Goal: Task Accomplishment & Management: Use online tool/utility

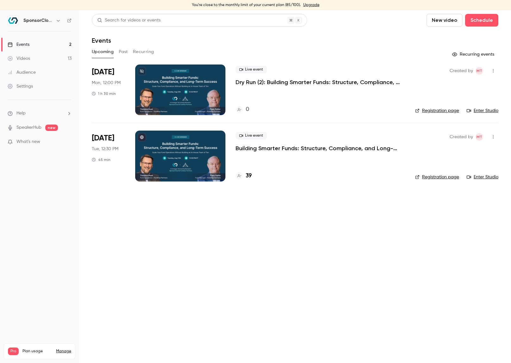
click at [480, 107] on div "Created by MT Registration page Enter Studio" at bounding box center [456, 90] width 83 height 51
click at [480, 110] on link "Enter Studio" at bounding box center [483, 111] width 32 height 6
click at [247, 175] on h4 "39" at bounding box center [249, 176] width 6 height 9
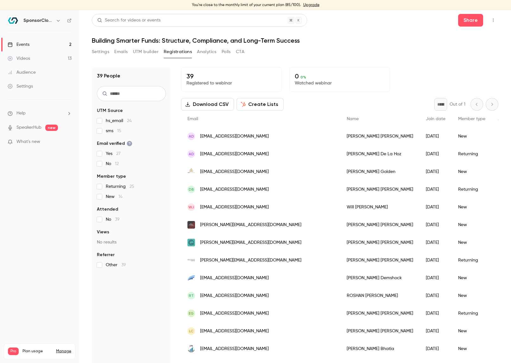
click at [211, 98] on button "Download CSV" at bounding box center [207, 104] width 53 height 13
click at [34, 46] on link "Events 2" at bounding box center [39, 45] width 79 height 14
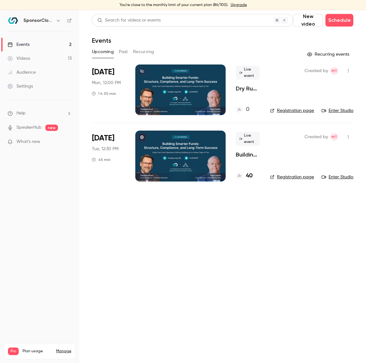
click at [337, 111] on link "Enter Studio" at bounding box center [337, 111] width 32 height 6
